Goal: Check status

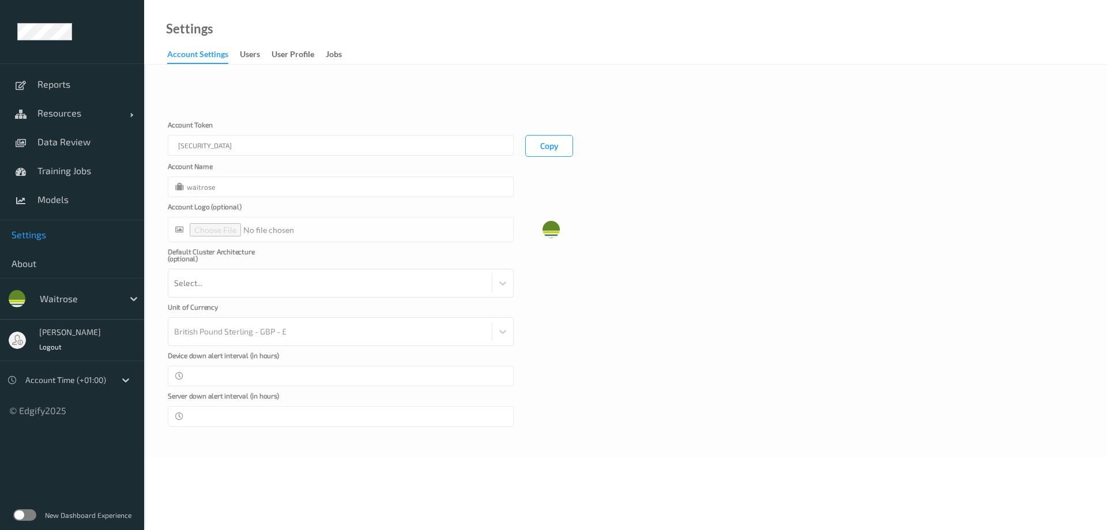
click at [34, 510] on label at bounding box center [24, 515] width 23 height 12
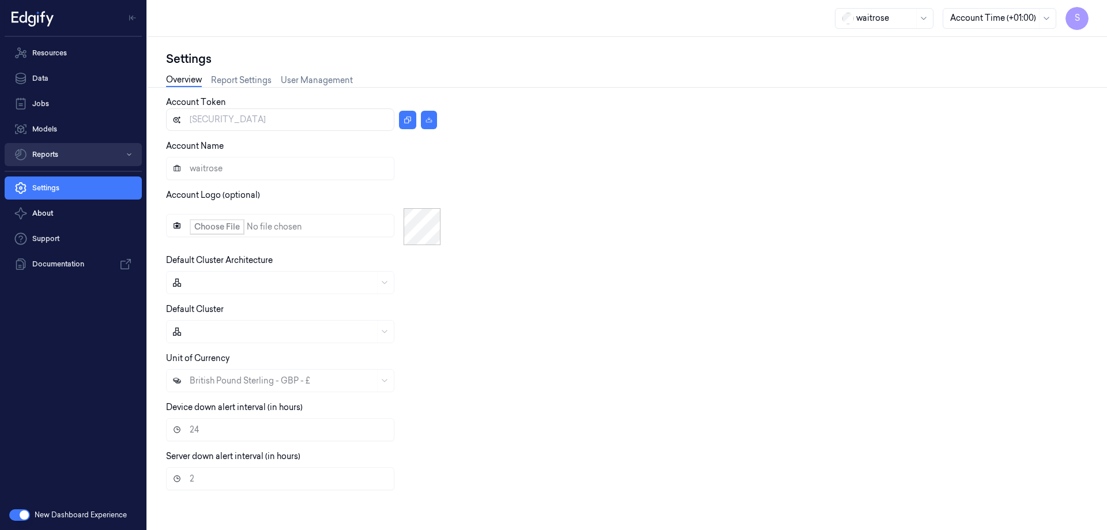
click at [61, 153] on button "Reports" at bounding box center [73, 154] width 137 height 23
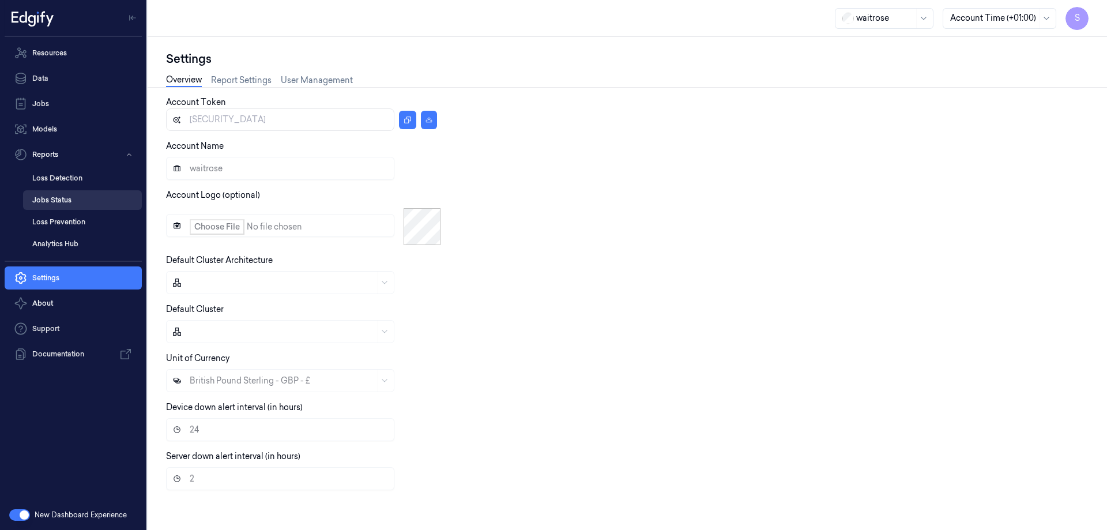
click at [46, 198] on link "Jobs Status" at bounding box center [82, 200] width 119 height 20
